Goal: Information Seeking & Learning: Learn about a topic

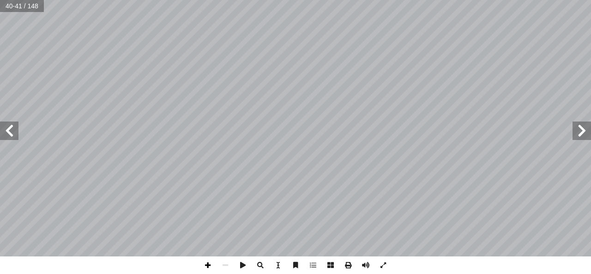
click at [212, 263] on span at bounding box center [208, 265] width 18 height 18
click at [12, 139] on span at bounding box center [9, 130] width 18 height 18
click at [214, 263] on span at bounding box center [208, 265] width 18 height 18
click at [307, 264] on span at bounding box center [313, 265] width 18 height 18
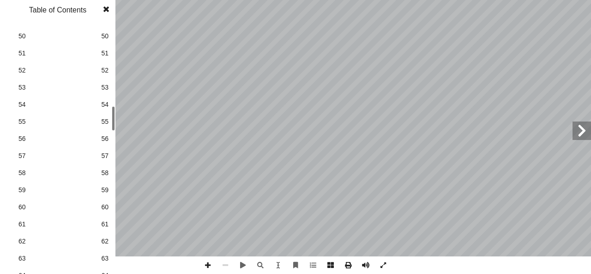
click at [109, 118] on div "1 1 2 2 3 3 4 4 5 5 6 6 7 7 8 8 9 9 10 10 11 11 12 12 13 13 14 14 15 15 16 16 1…" at bounding box center [57, 148] width 115 height 251
click at [108, 30] on link "50 50" at bounding box center [57, 36] width 104 height 17
click at [106, 9] on span at bounding box center [106, 9] width 17 height 18
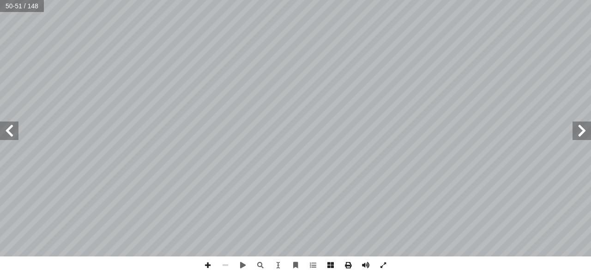
click at [582, 134] on span at bounding box center [582, 130] width 18 height 18
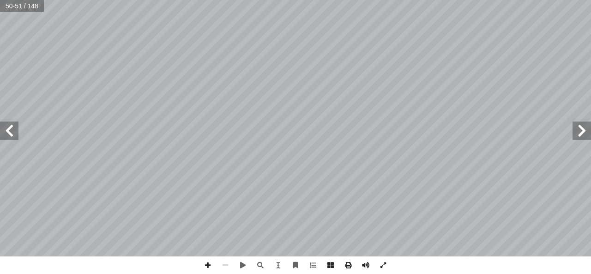
click at [582, 134] on span at bounding box center [582, 130] width 18 height 18
click at [585, 133] on span at bounding box center [582, 130] width 18 height 18
click at [210, 263] on span at bounding box center [208, 265] width 18 height 18
click at [10, 133] on span at bounding box center [9, 130] width 18 height 18
